Goal: Information Seeking & Learning: Learn about a topic

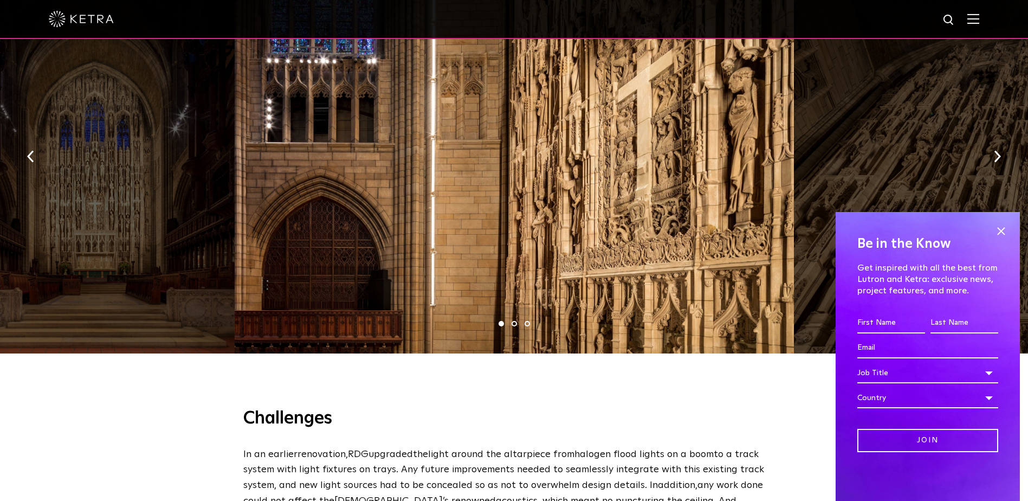
scroll to position [921, 0]
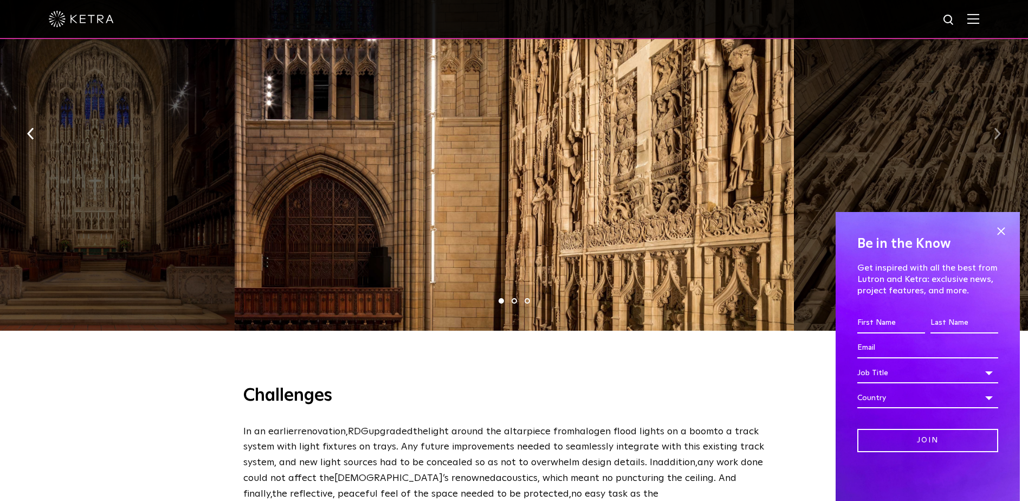
click at [996, 128] on img "button" at bounding box center [997, 134] width 7 height 12
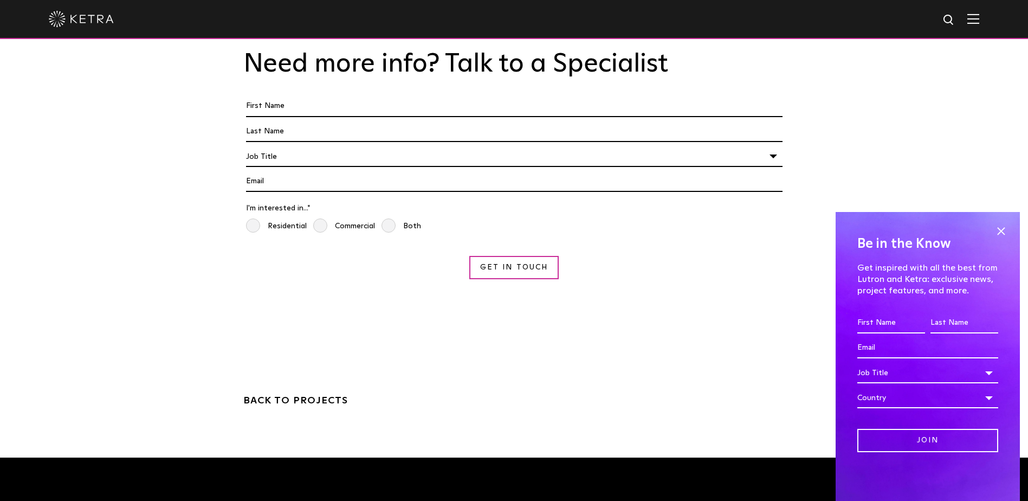
scroll to position [3305, 0]
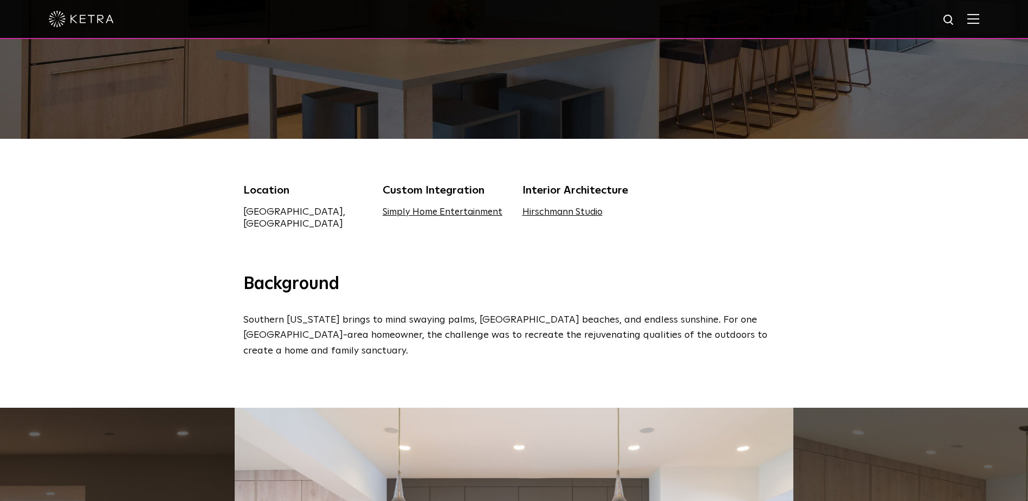
scroll to position [217, 0]
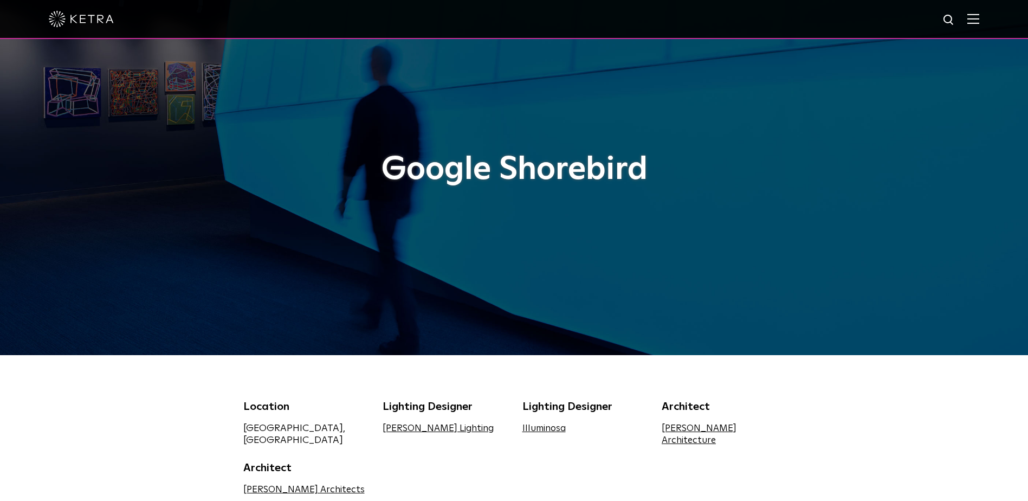
click at [50, 236] on div at bounding box center [514, 177] width 1028 height 355
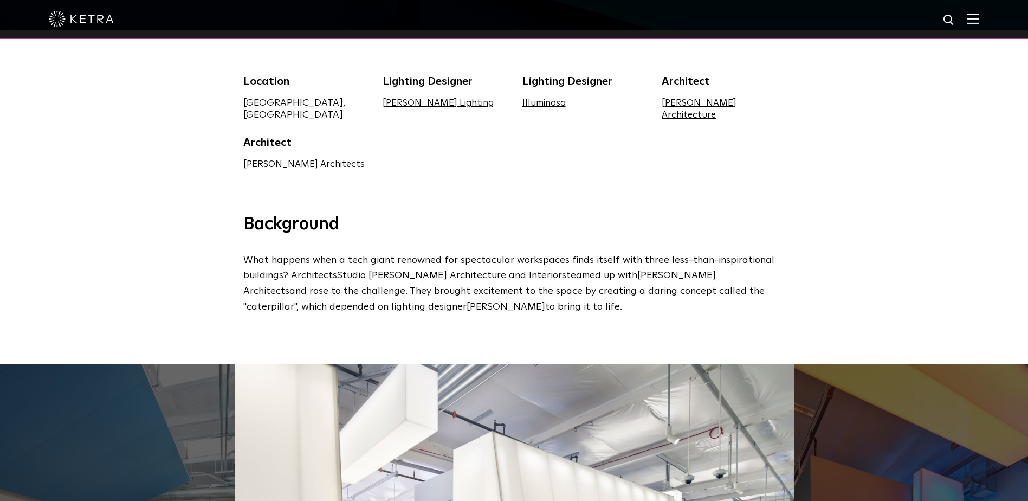
click at [51, 236] on div "Background What happens when a tech giant renowned for spectacular workspaces f…" at bounding box center [514, 288] width 1028 height 150
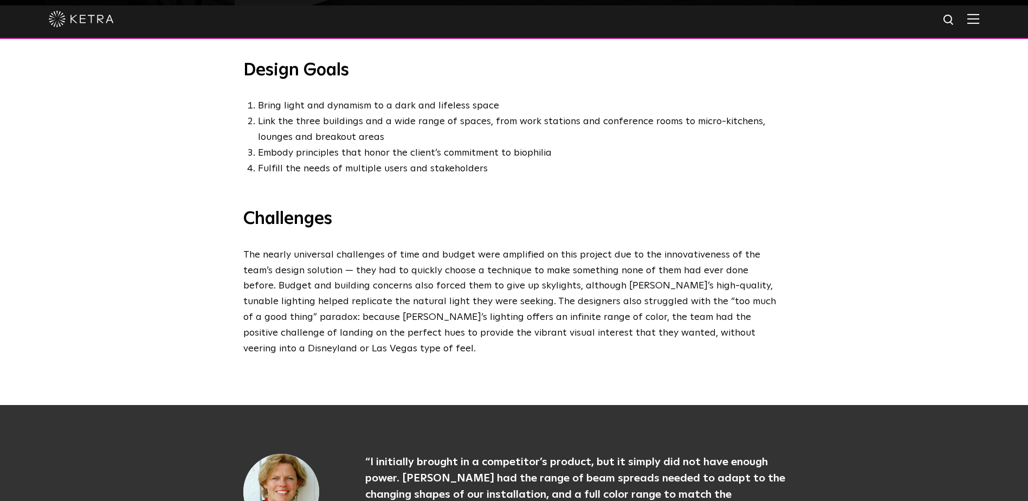
scroll to position [704, 0]
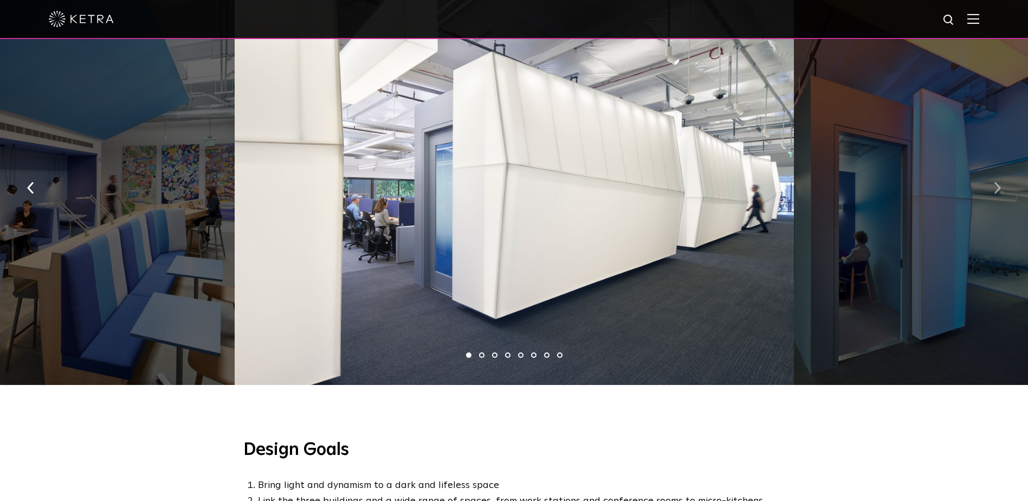
click at [995, 182] on img "button" at bounding box center [997, 188] width 7 height 12
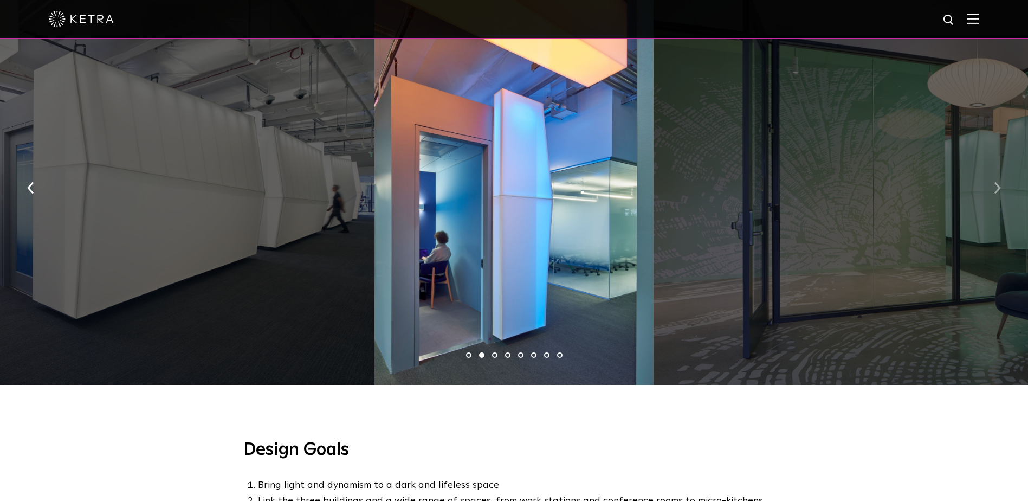
click at [995, 182] on img "button" at bounding box center [997, 188] width 7 height 12
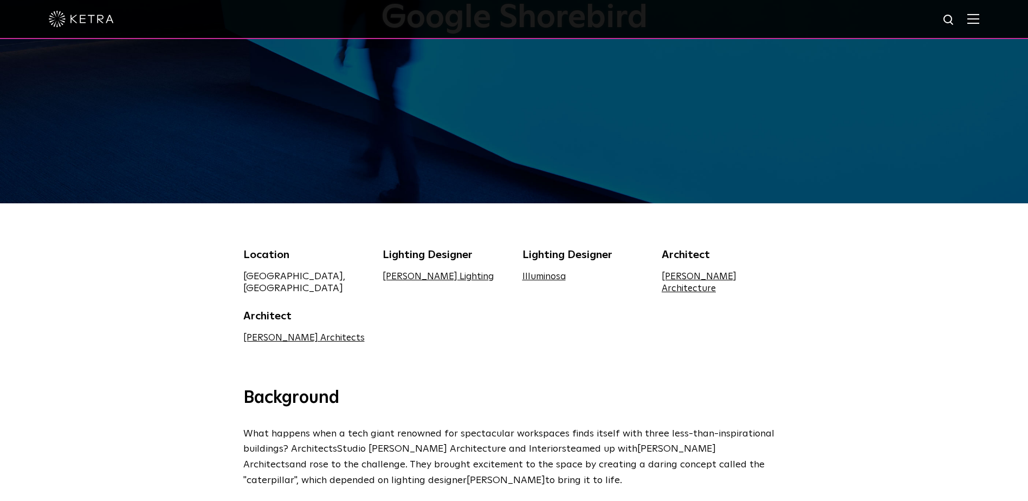
scroll to position [0, 0]
